Goal: Navigation & Orientation: Find specific page/section

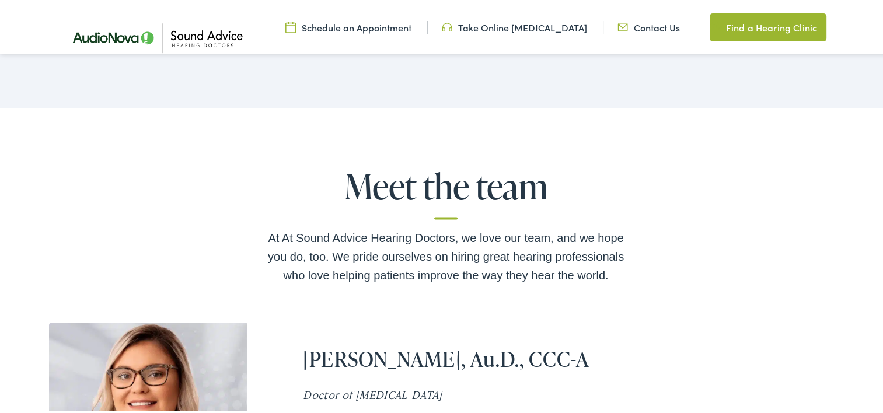
scroll to position [2208, 0]
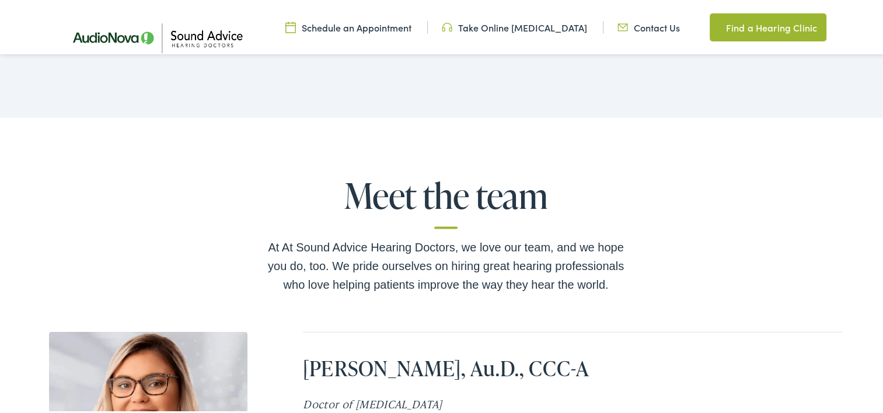
click at [812, 122] on div "Meet the team At At Sound Advice Hearing Doctors, we love our team, and we hope…" at bounding box center [446, 369] width 892 height 506
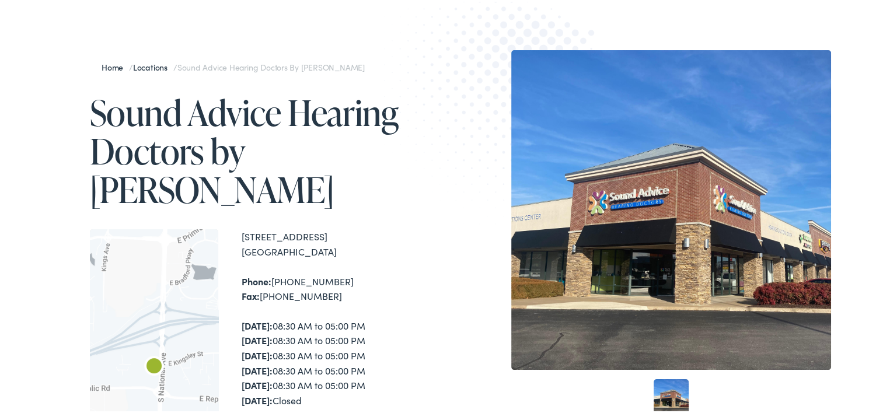
scroll to position [0, 0]
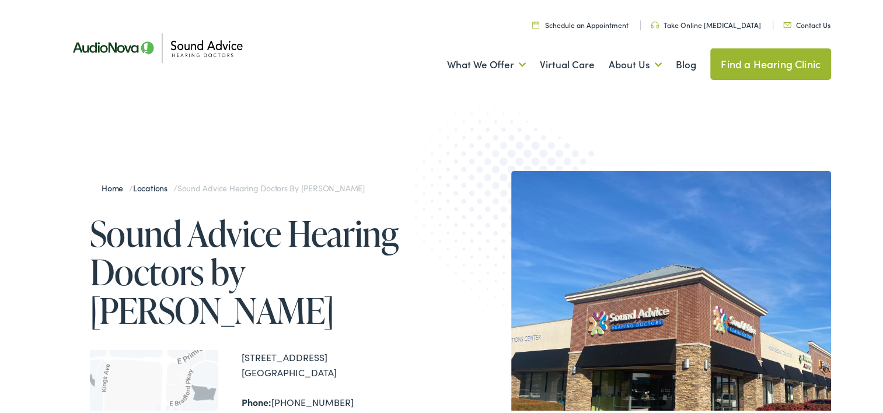
click at [750, 68] on link "Find a Hearing Clinic" at bounding box center [770, 63] width 121 height 32
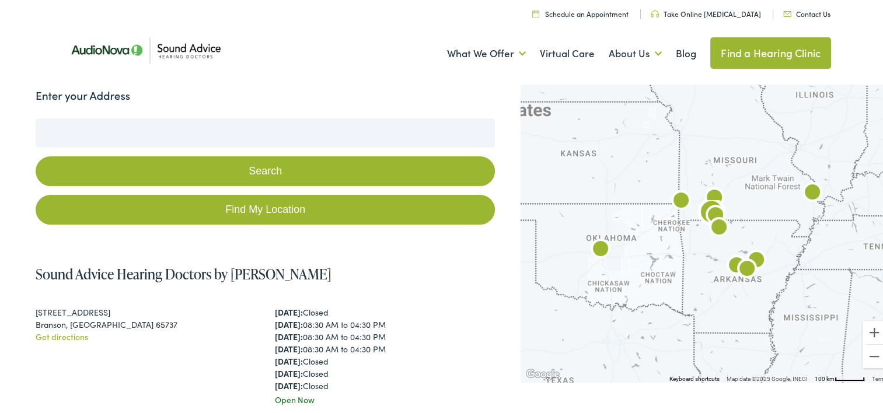
scroll to position [116, 0]
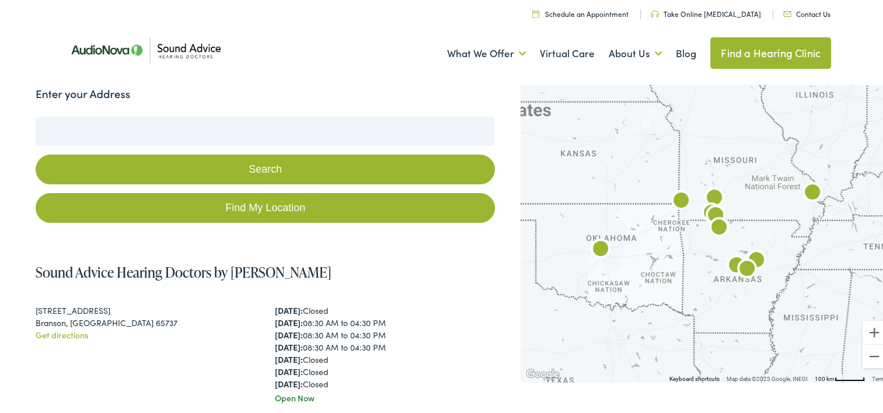
click at [709, 194] on img "Sound Advice Hearing Doctors by AudioNova" at bounding box center [715, 197] width 28 height 28
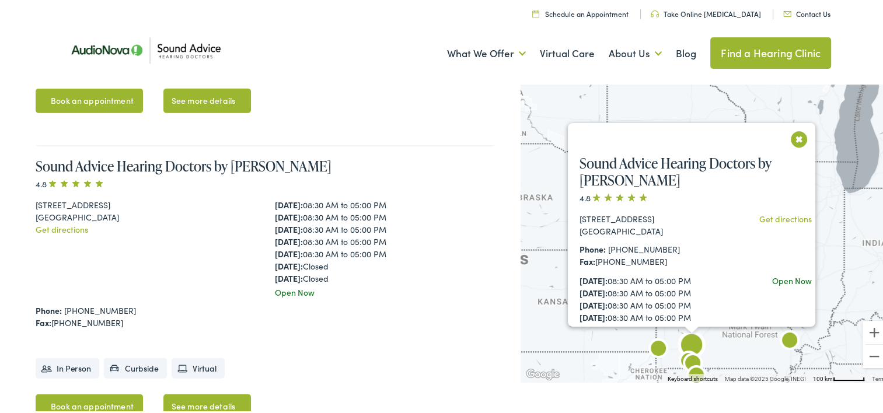
scroll to position [2987, 0]
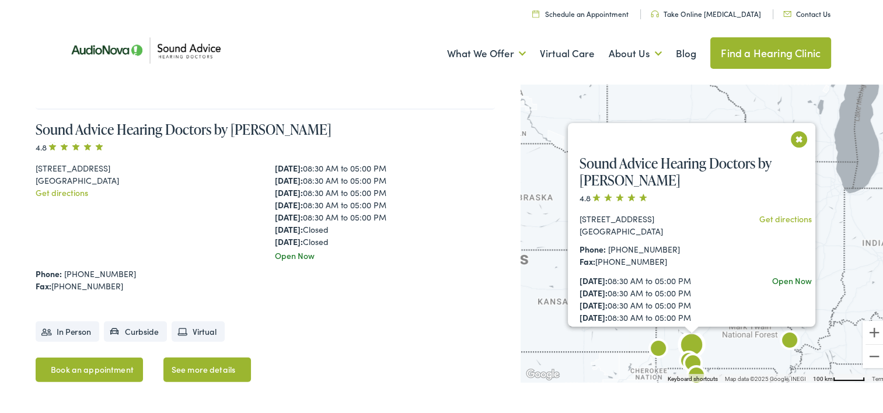
click at [624, 196] on span at bounding box center [619, 195] width 56 height 8
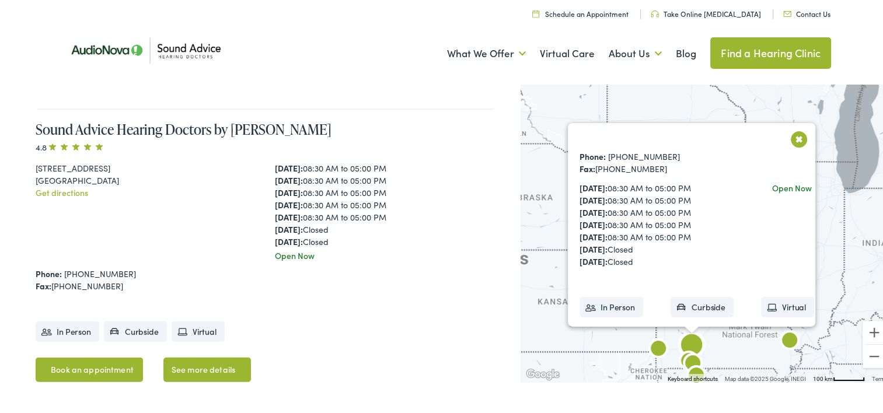
scroll to position [137, 0]
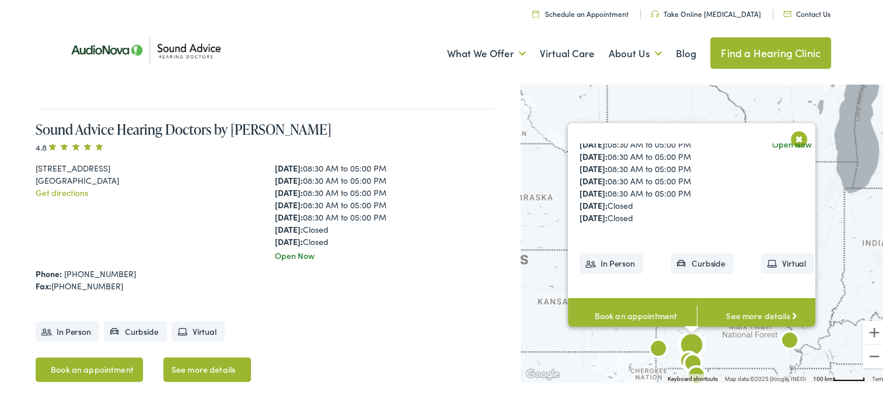
click at [92, 142] on span at bounding box center [75, 145] width 56 height 8
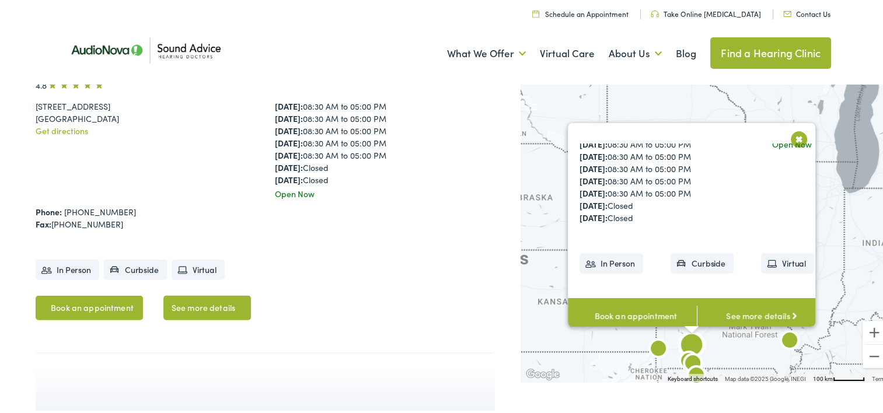
scroll to position [3047, 0]
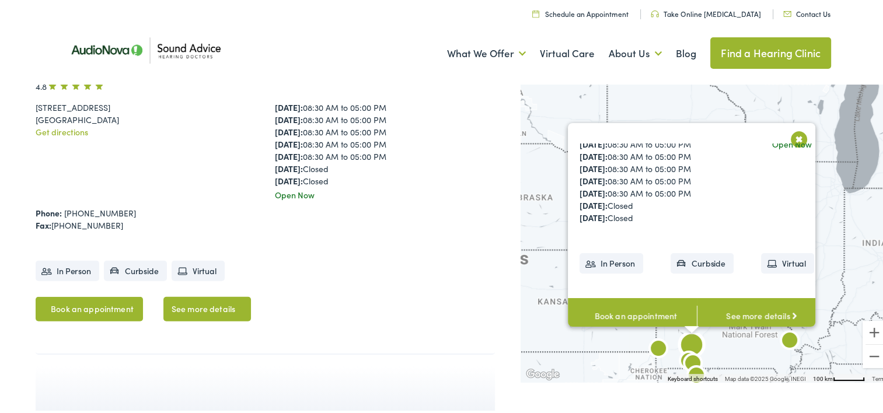
click at [207, 314] on link "See more details" at bounding box center [207, 307] width 88 height 25
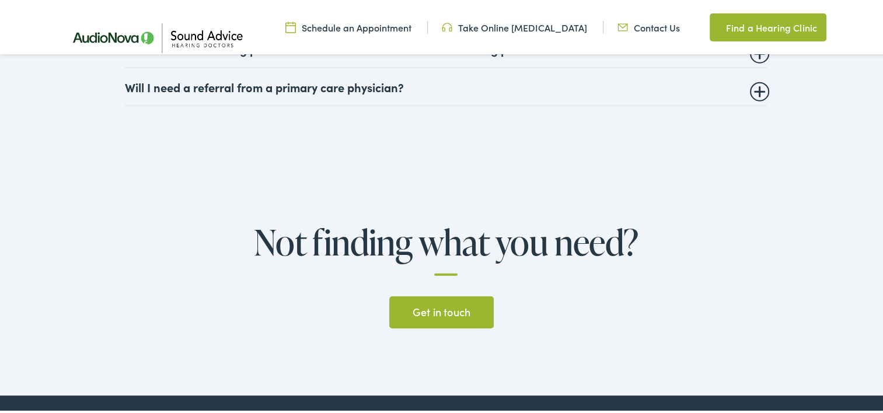
scroll to position [3230, 0]
